Goal: Task Accomplishment & Management: Use online tool/utility

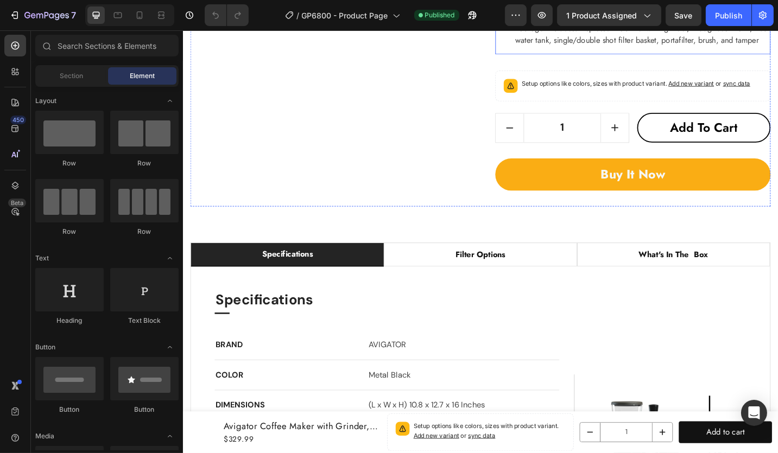
scroll to position [705, 0]
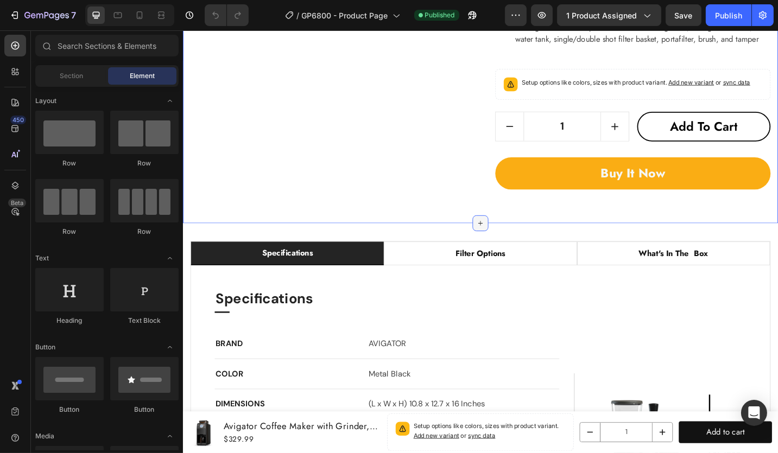
click at [504, 246] on icon at bounding box center [508, 241] width 9 height 9
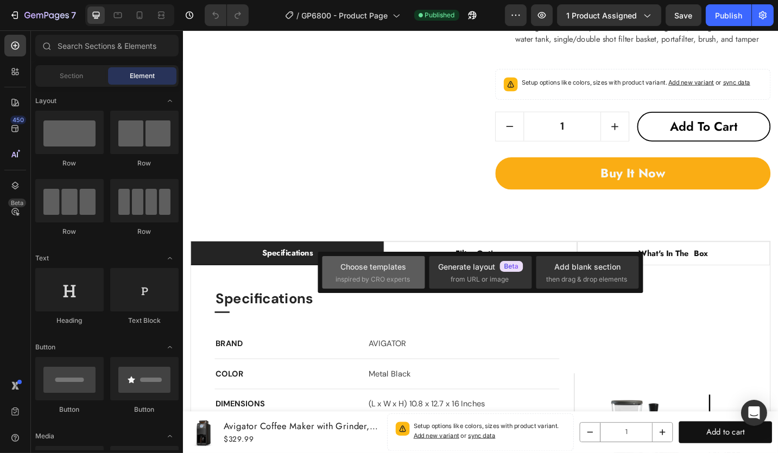
click at [385, 278] on span "inspired by CRO experts" at bounding box center [372, 280] width 74 height 10
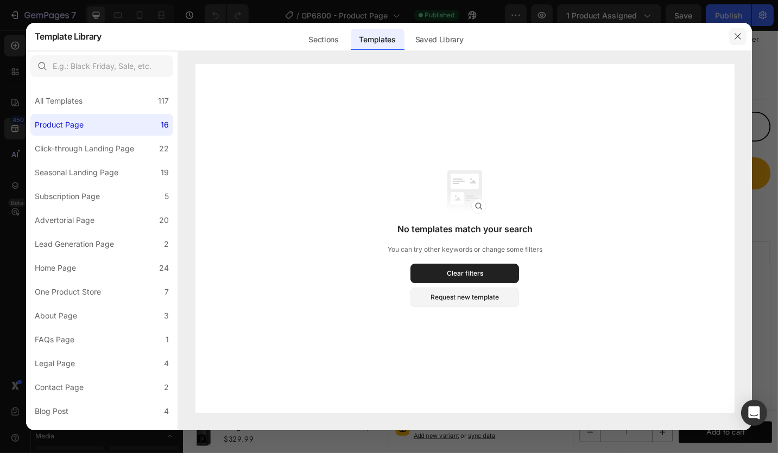
drag, startPoint x: 604, startPoint y: 4, endPoint x: 735, endPoint y: 35, distance: 134.2
click at [735, 35] on icon "button" at bounding box center [737, 36] width 9 height 9
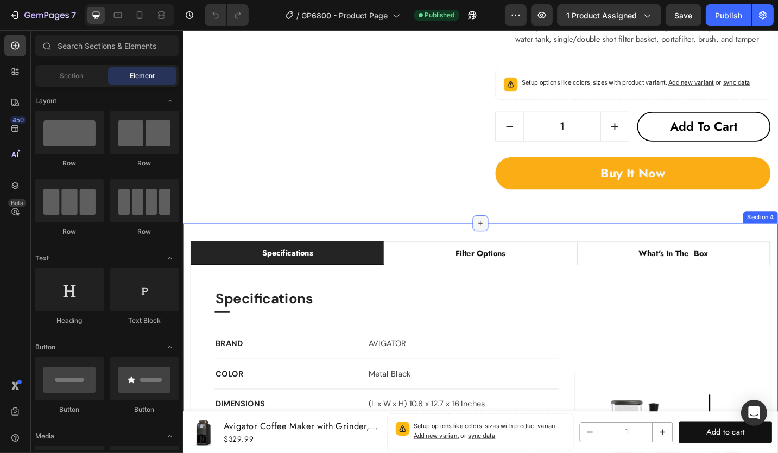
click at [504, 246] on icon at bounding box center [508, 241] width 9 height 9
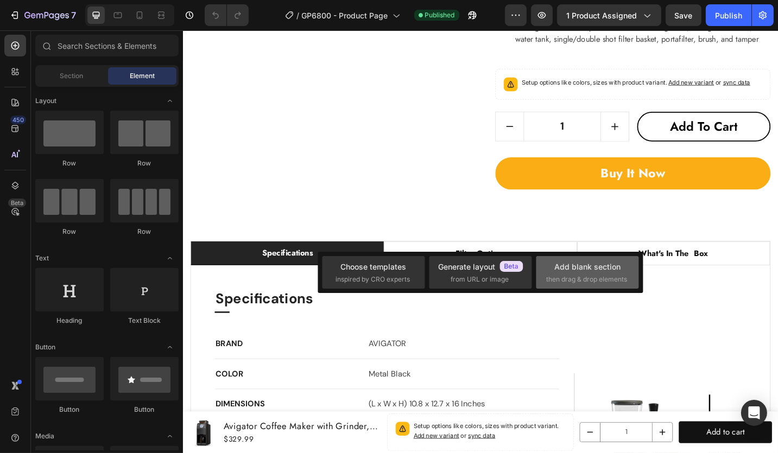
click at [591, 285] on div "Add blank section then drag & drop elements" at bounding box center [587, 272] width 103 height 33
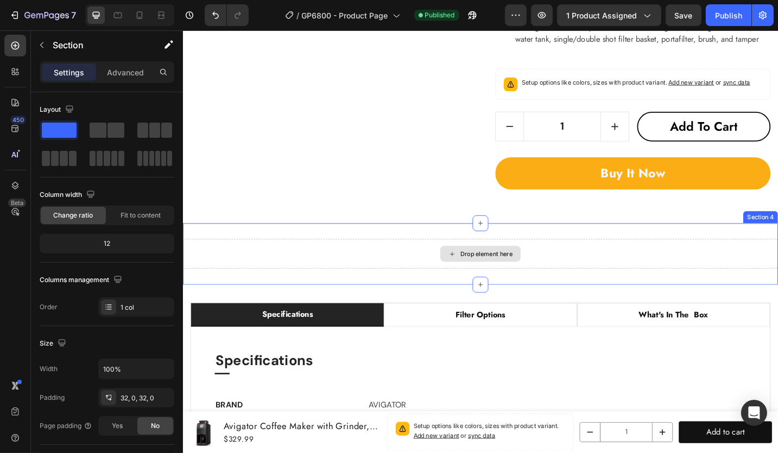
click at [434, 291] on div "Drop element here" at bounding box center [507, 275] width 651 height 33
drag, startPoint x: 244, startPoint y: 159, endPoint x: 547, endPoint y: 301, distance: 334.7
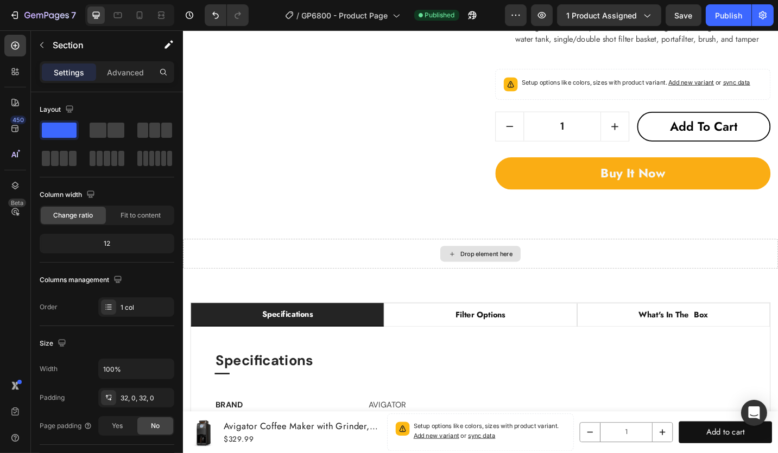
click at [519, 279] on div "Drop element here" at bounding box center [515, 275] width 58 height 9
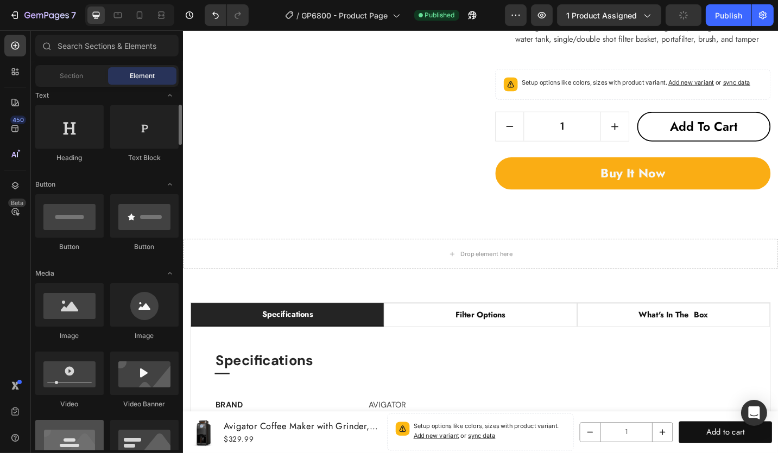
scroll to position [271, 0]
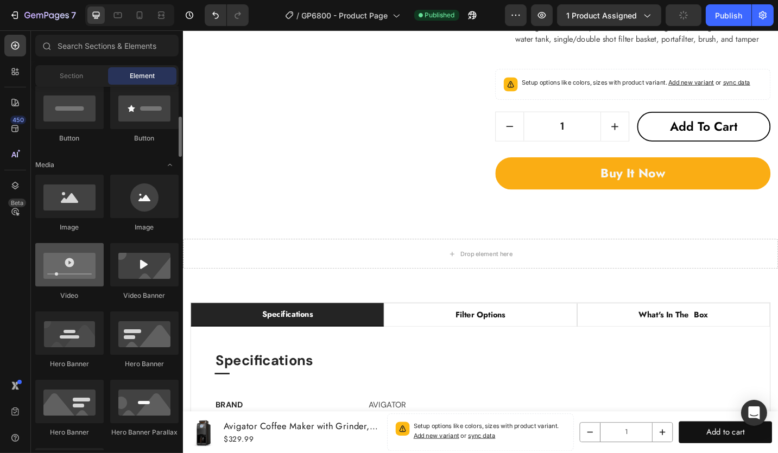
click at [74, 269] on div at bounding box center [69, 264] width 68 height 43
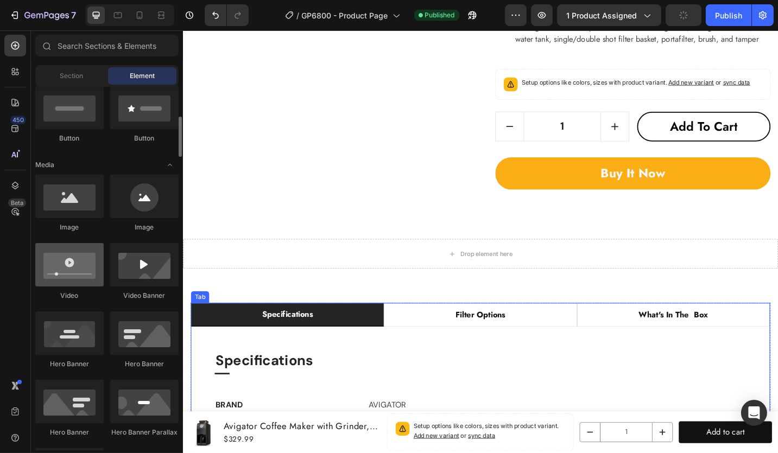
scroll to position [0, 0]
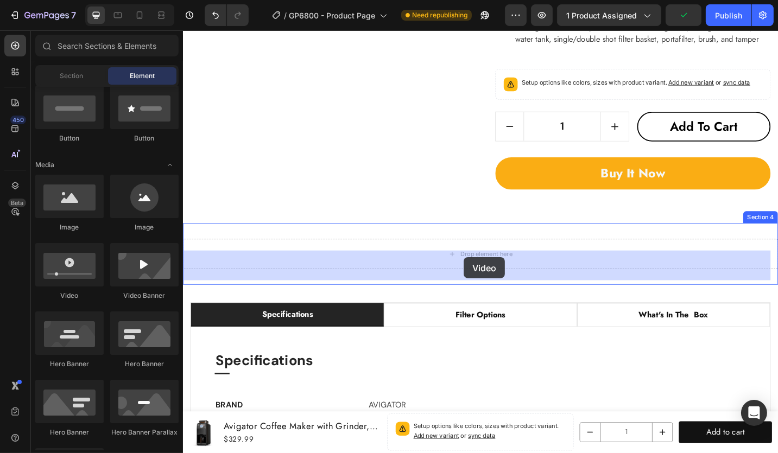
drag, startPoint x: 255, startPoint y: 305, endPoint x: 489, endPoint y: 279, distance: 235.8
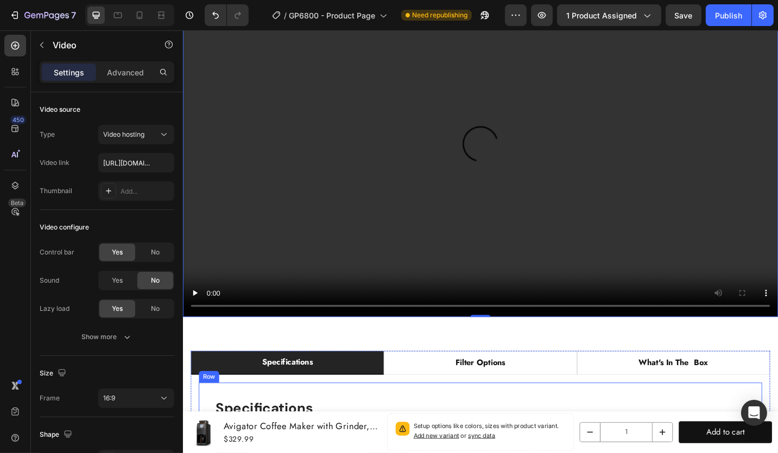
scroll to position [1031, 0]
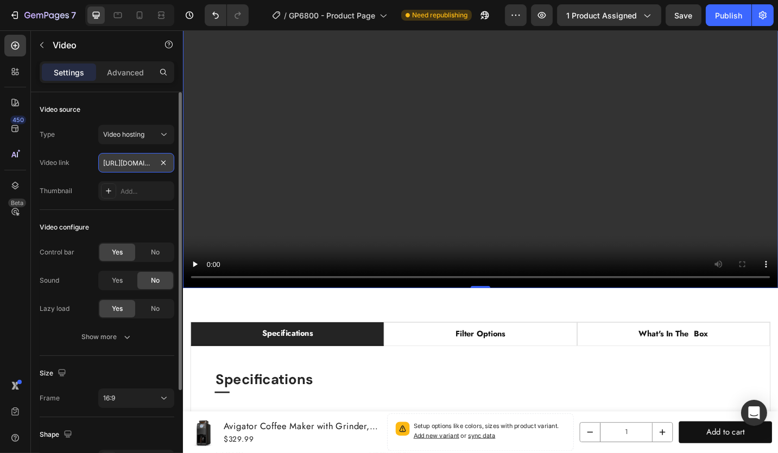
click at [127, 167] on input "[URL][DOMAIN_NAME]" at bounding box center [136, 163] width 76 height 20
paste input "[DOMAIN_NAME][URL]"
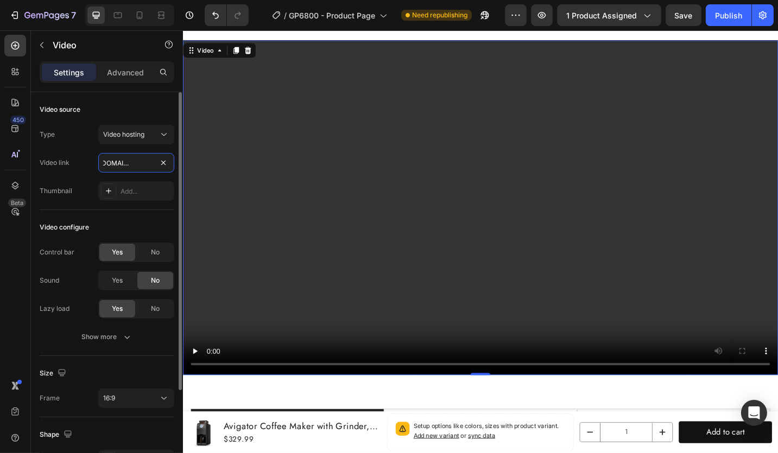
scroll to position [922, 0]
type input "[URL][DOMAIN_NAME]"
click at [82, 149] on div "Type Video hosting Video link [URL][DOMAIN_NAME] Thumbnail Add..." at bounding box center [107, 163] width 135 height 76
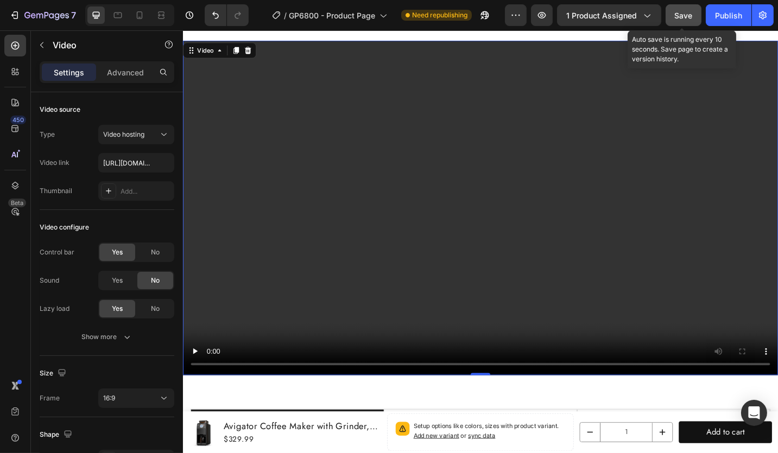
click at [691, 16] on span "Save" at bounding box center [683, 15] width 18 height 9
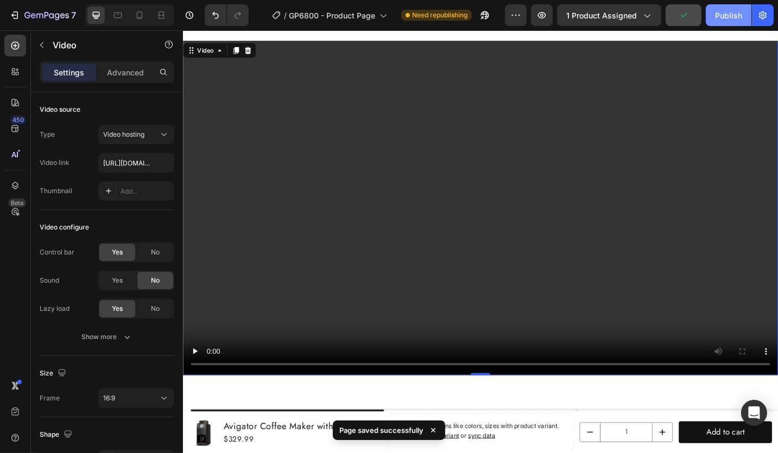
click at [731, 17] on div "Publish" at bounding box center [728, 15] width 27 height 11
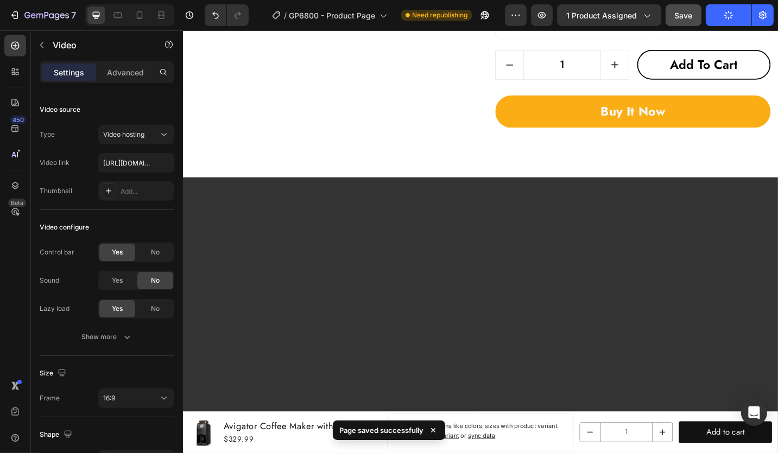
scroll to position [922, 0]
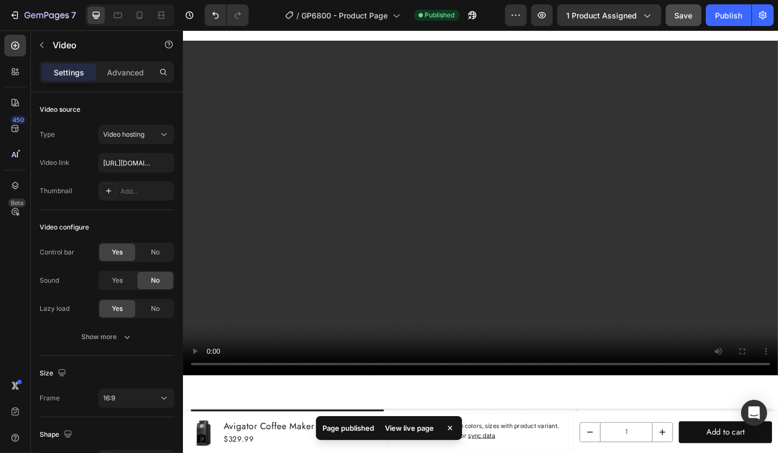
click at [422, 432] on div "View live page" at bounding box center [409, 428] width 62 height 15
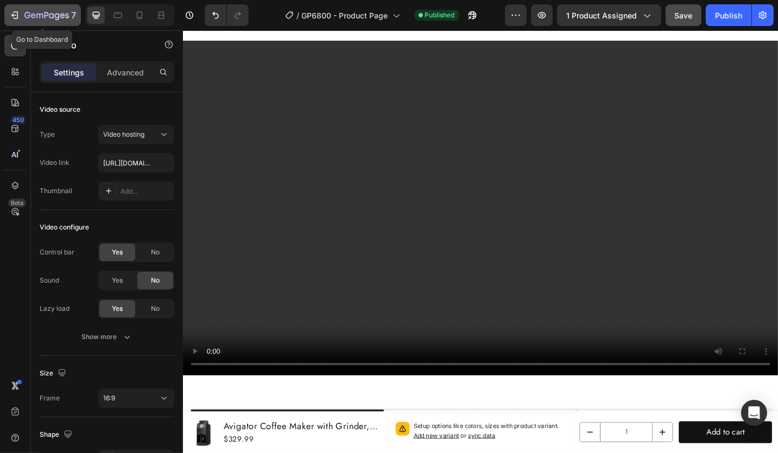
click at [43, 17] on icon "button" at bounding box center [46, 15] width 44 height 9
